Goal: Task Accomplishment & Management: Manage account settings

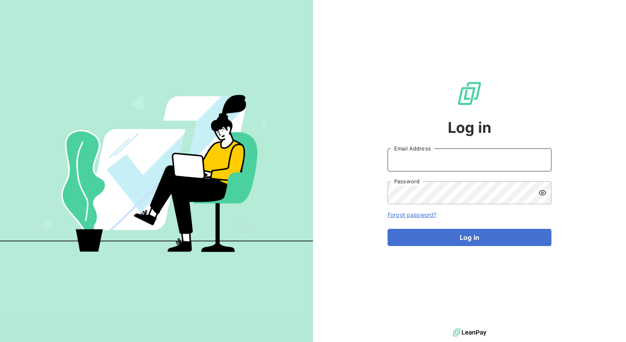
click at [491, 163] on input "Email Address" at bounding box center [470, 159] width 164 height 23
type input "[PERSON_NAME][EMAIL_ADDRESS][PERSON_NAME][DOMAIN_NAME]"
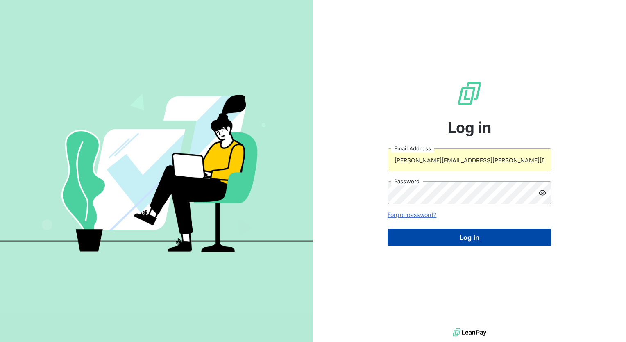
click at [472, 237] on button "Log in" at bounding box center [470, 237] width 164 height 17
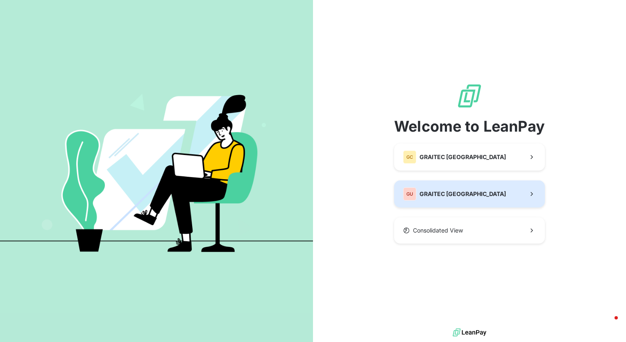
click at [465, 198] on button "GU GRAITEC [GEOGRAPHIC_DATA]" at bounding box center [469, 193] width 151 height 27
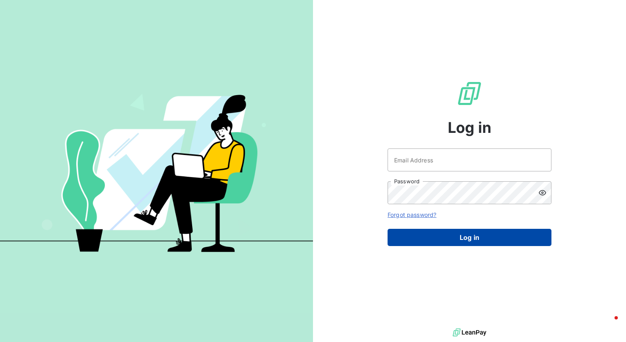
click at [471, 232] on button "Log in" at bounding box center [470, 237] width 164 height 17
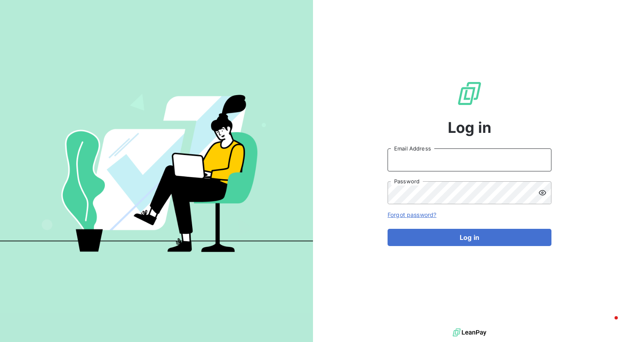
click at [464, 164] on input "Email Address" at bounding box center [470, 159] width 164 height 23
type input "[PERSON_NAME][EMAIL_ADDRESS][PERSON_NAME][DOMAIN_NAME]"
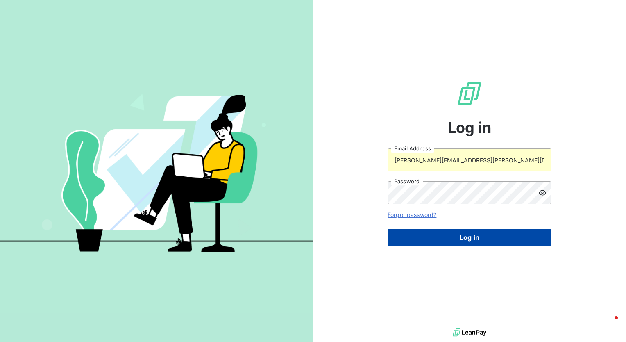
click at [465, 237] on button "Log in" at bounding box center [470, 237] width 164 height 17
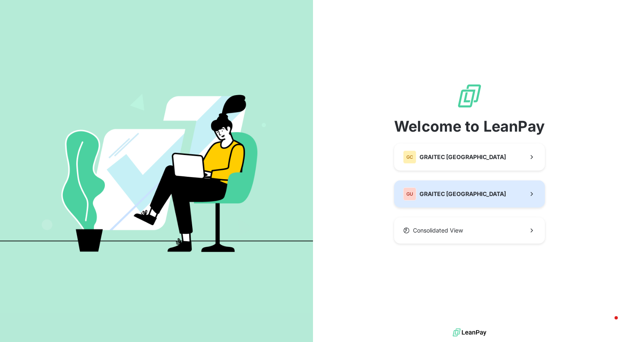
click at [466, 201] on button "GU GRAITEC [GEOGRAPHIC_DATA]" at bounding box center [469, 193] width 151 height 27
